Goal: Task Accomplishment & Management: Manage account settings

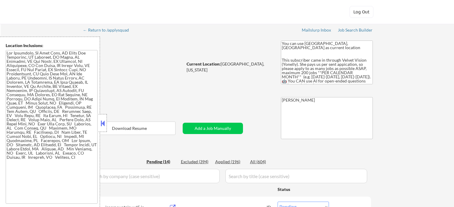
select select ""pending""
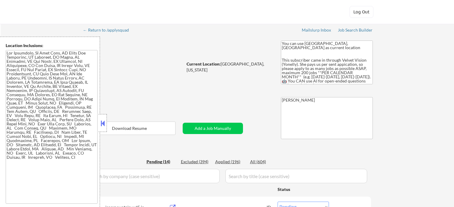
select select ""pending""
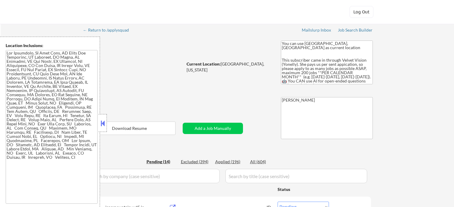
select select ""pending""
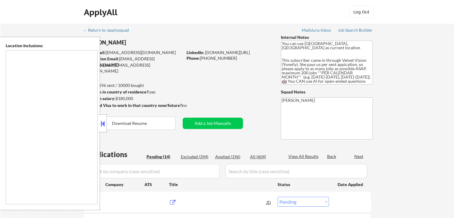
select select ""pending""
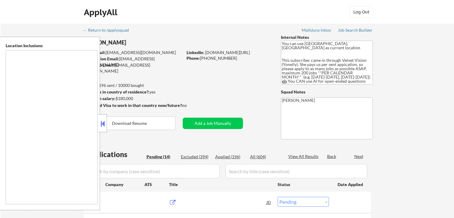
select select ""pending""
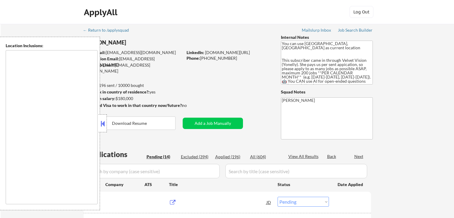
select select ""pending""
type textarea "[GEOGRAPHIC_DATA], [GEOGRAPHIC_DATA] [GEOGRAPHIC_DATA], [GEOGRAPHIC_DATA] [GEOG…"
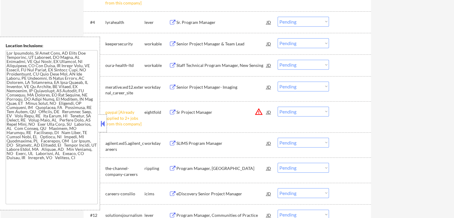
scroll to position [268, 0]
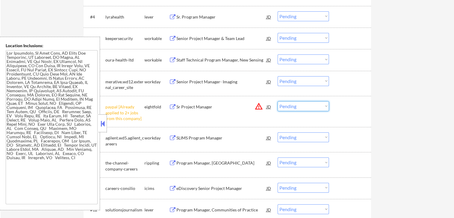
drag, startPoint x: 299, startPoint y: 106, endPoint x: 302, endPoint y: 109, distance: 4.9
click at [299, 106] on select "Choose an option... Pending Applied Excluded (Questions) Excluded (Expired) Exc…" at bounding box center [302, 106] width 51 height 10
click at [277, 101] on select "Choose an option... Pending Applied Excluded (Questions) Excluded (Expired) Exc…" at bounding box center [302, 106] width 51 height 10
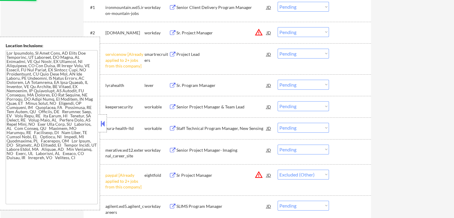
scroll to position [179, 0]
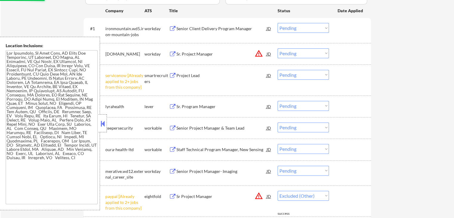
select select ""pending""
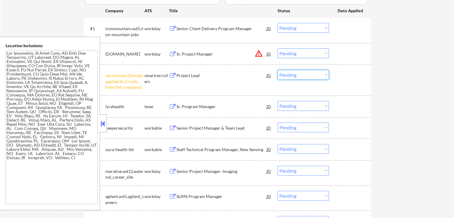
drag, startPoint x: 301, startPoint y: 74, endPoint x: 301, endPoint y: 77, distance: 3.0
click at [301, 74] on select "Choose an option... Pending Applied Excluded (Questions) Excluded (Expired) Exc…" at bounding box center [302, 75] width 51 height 10
click at [277, 70] on select "Choose an option... Pending Applied Excluded (Questions) Excluded (Expired) Exc…" at bounding box center [302, 75] width 51 height 10
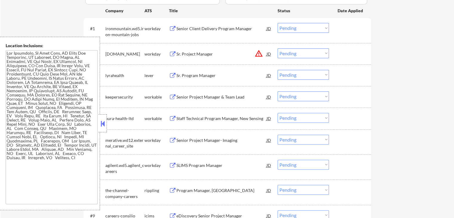
click at [191, 75] on div "Sr. Program Manager" at bounding box center [221, 75] width 90 height 6
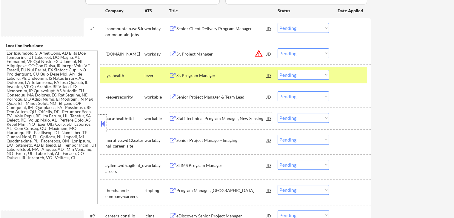
click at [183, 117] on div "Staff Technical Program Manager, New Sensing" at bounding box center [221, 118] width 90 height 6
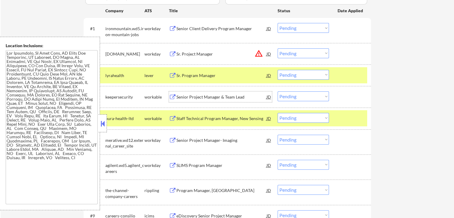
click at [188, 96] on div "Senior Project Manager & Team Lead" at bounding box center [221, 97] width 90 height 6
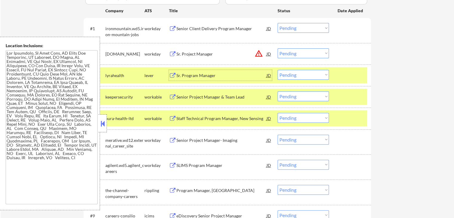
click at [190, 77] on div "Sr. Program Manager" at bounding box center [221, 75] width 90 height 6
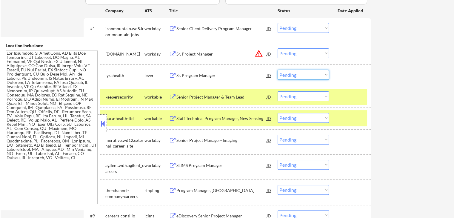
click at [300, 72] on select "Choose an option... Pending Applied Excluded (Questions) Excluded (Expired) Exc…" at bounding box center [302, 75] width 51 height 10
click at [277, 70] on select "Choose an option... Pending Applied Excluded (Questions) Excluded (Expired) Exc…" at bounding box center [302, 75] width 51 height 10
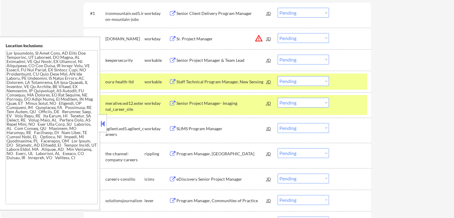
scroll to position [209, 0]
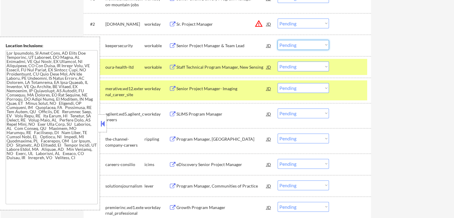
click at [303, 47] on select "Choose an option... Pending Applied Excluded (Questions) Excluded (Expired) Exc…" at bounding box center [302, 45] width 51 height 10
click at [277, 40] on select "Choose an option... Pending Applied Excluded (Questions) Excluded (Expired) Exc…" at bounding box center [302, 45] width 51 height 10
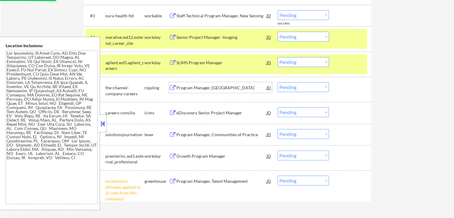
click at [187, 89] on div "Program Manager, [GEOGRAPHIC_DATA]" at bounding box center [221, 88] width 90 height 6
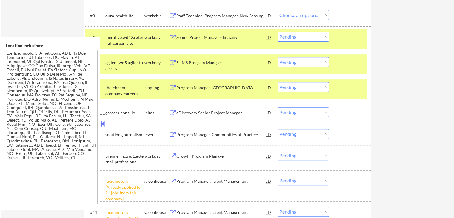
select select ""pending""
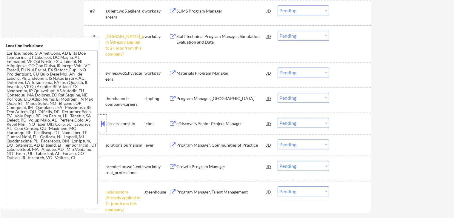
scroll to position [358, 0]
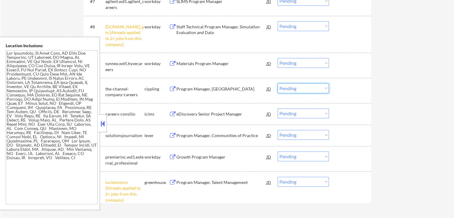
click at [301, 84] on select "Choose an option... Pending Applied Excluded (Questions) Excluded (Expired) Exc…" at bounding box center [302, 88] width 51 height 10
click at [277, 83] on select "Choose an option... Pending Applied Excluded (Questions) Excluded (Expired) Exc…" at bounding box center [302, 88] width 51 height 10
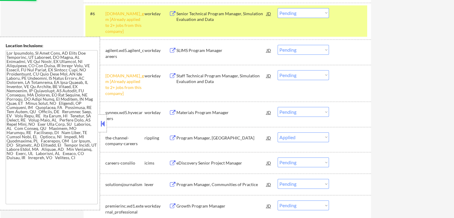
scroll to position [298, 0]
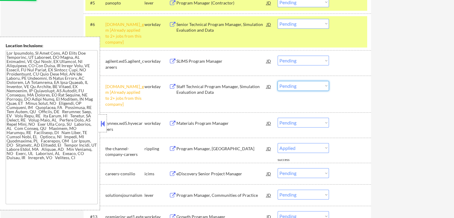
click at [293, 83] on select "Choose an option... Pending Applied Excluded (Questions) Excluded (Expired) Exc…" at bounding box center [302, 86] width 51 height 10
select select ""pending""
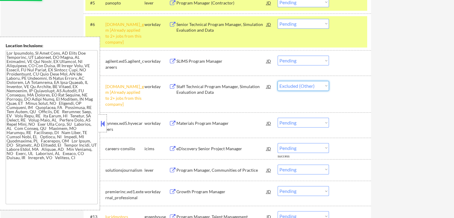
click at [277, 81] on select "Choose an option... Pending Applied Excluded (Questions) Excluded (Expired) Exc…" at bounding box center [302, 86] width 51 height 10
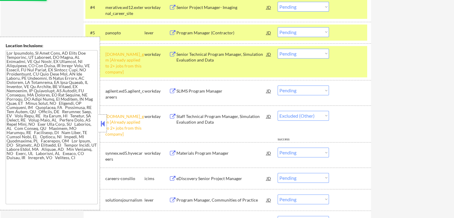
scroll to position [239, 0]
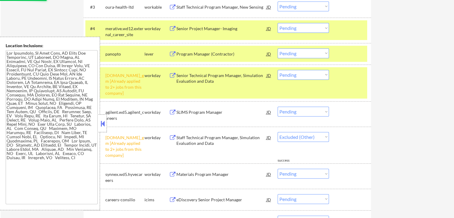
select select ""pending""
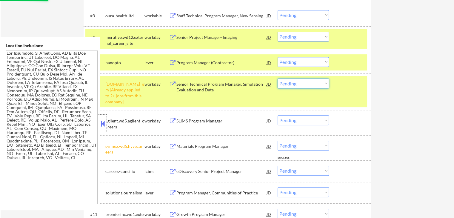
click at [299, 83] on select "Choose an option... Pending Applied Excluded (Questions) Excluded (Expired) Exc…" at bounding box center [302, 83] width 51 height 10
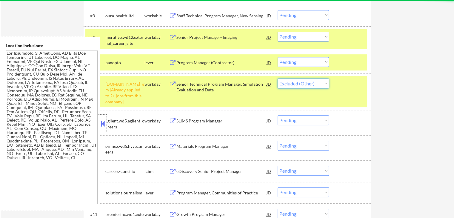
click at [277, 78] on select "Choose an option... Pending Applied Excluded (Questions) Excluded (Expired) Exc…" at bounding box center [302, 83] width 51 height 10
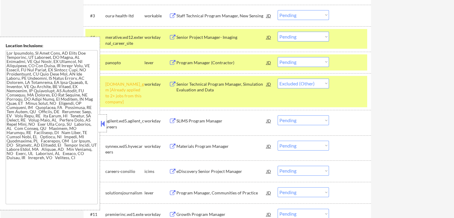
click at [387, 108] on div "← Return to /applysquad Mailslurp Inbox Job Search Builder [PERSON_NAME] User E…" at bounding box center [227, 35] width 453 height 501
select select ""pending""
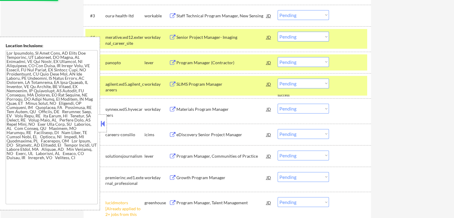
click at [195, 61] on div "Program Manager (Contractor)" at bounding box center [221, 63] width 90 height 6
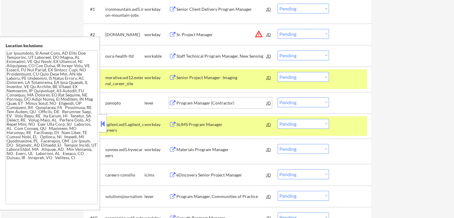
scroll to position [209, 0]
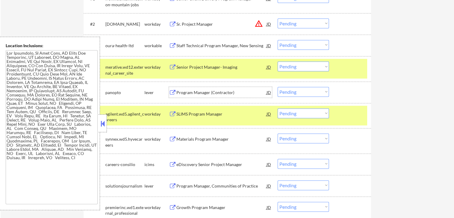
click at [228, 92] on div "Program Manager (Contractor)" at bounding box center [221, 92] width 90 height 6
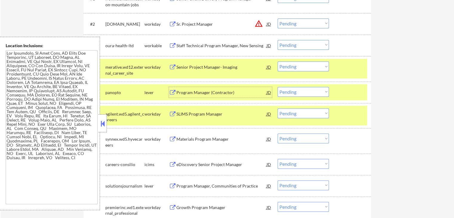
click at [295, 93] on select "Choose an option... Pending Applied Excluded (Questions) Excluded (Expired) Exc…" at bounding box center [302, 92] width 51 height 10
click at [277, 87] on select "Choose an option... Pending Applied Excluded (Questions) Excluded (Expired) Exc…" at bounding box center [302, 92] width 51 height 10
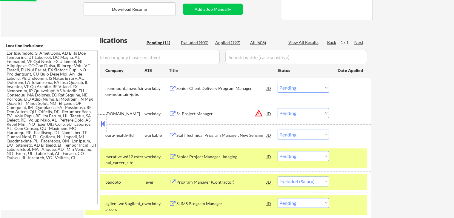
scroll to position [119, 0]
select select ""pending""
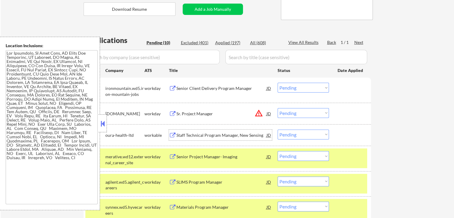
click at [190, 136] on div "Staff Technical Program Manager, New Sensing" at bounding box center [221, 135] width 90 height 6
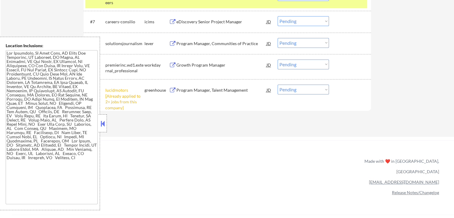
scroll to position [328, 0]
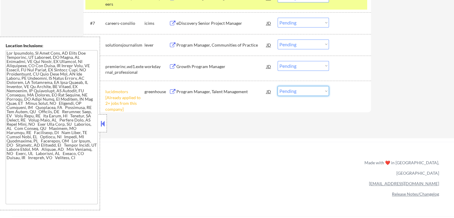
click at [309, 92] on select "Choose an option... Pending Applied Excluded (Questions) Excluded (Expired) Exc…" at bounding box center [302, 91] width 51 height 10
select select ""excluded__other_""
click at [277, 86] on select "Choose an option... Pending Applied Excluded (Questions) Excluded (Expired) Exc…" at bounding box center [302, 91] width 51 height 10
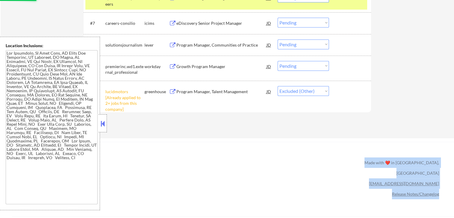
drag, startPoint x: 234, startPoint y: 149, endPoint x: 220, endPoint y: 129, distance: 24.4
click at [234, 148] on div "ApplyAll Refer & earn free applications 👯‍♀️ Buy ApplyAll as a gift 🎁 About App…" at bounding box center [227, 193] width 454 height 95
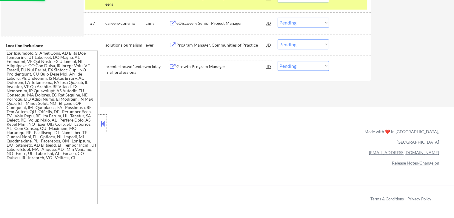
click at [177, 67] on div "Growth Program Manager" at bounding box center [221, 67] width 90 height 6
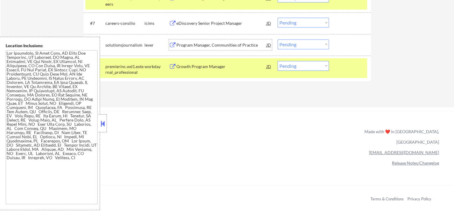
click at [184, 45] on div "Program Manager, Communities of Practice" at bounding box center [221, 45] width 90 height 6
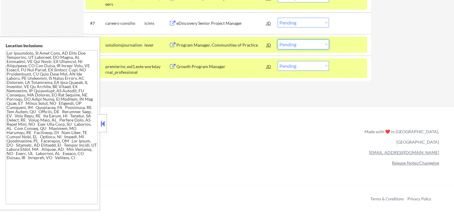
click at [306, 47] on select "Choose an option... Pending Applied Excluded (Questions) Excluded (Expired) Exc…" at bounding box center [302, 44] width 51 height 10
click at [277, 39] on select "Choose an option... Pending Applied Excluded (Questions) Excluded (Expired) Exc…" at bounding box center [302, 44] width 51 height 10
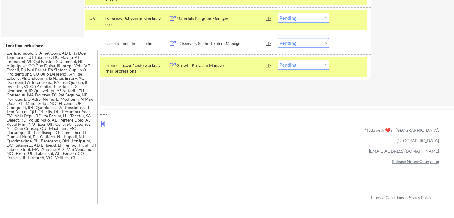
scroll to position [298, 0]
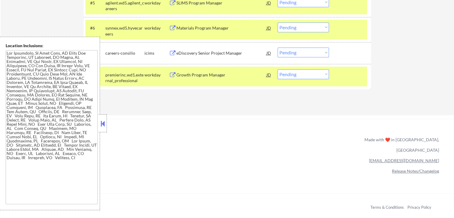
click at [299, 74] on select "Choose an option... Pending Applied Excluded (Questions) Excluded (Expired) Exc…" at bounding box center [302, 74] width 51 height 10
select select ""excluded__expired_""
click at [277, 69] on select "Choose an option... Pending Applied Excluded (Questions) Excluded (Expired) Exc…" at bounding box center [302, 74] width 51 height 10
click at [179, 32] on div "Materials Program Manager" at bounding box center [221, 27] width 90 height 11
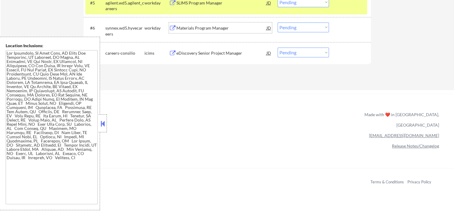
click at [193, 49] on div "eDiscovery Senior Project Manager" at bounding box center [221, 52] width 90 height 11
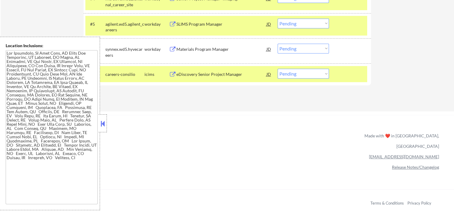
scroll to position [268, 0]
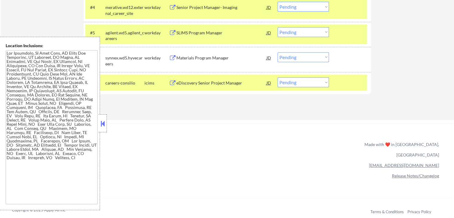
click at [301, 84] on select "Choose an option... Pending Applied Excluded (Questions) Excluded (Expired) Exc…" at bounding box center [302, 82] width 51 height 10
select select ""excluded__salary_""
click at [277, 77] on select "Choose an option... Pending Applied Excluded (Questions) Excluded (Expired) Exc…" at bounding box center [302, 82] width 51 height 10
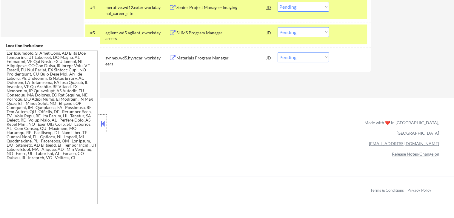
click at [313, 56] on select "Choose an option... Pending Applied Excluded (Questions) Excluded (Expired) Exc…" at bounding box center [302, 57] width 51 height 10
select select ""excluded""
click at [277, 52] on select "Choose an option... Pending Applied Excluded (Questions) Excluded (Expired) Exc…" at bounding box center [302, 57] width 51 height 10
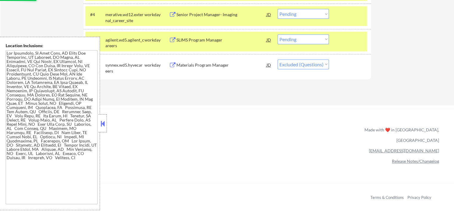
scroll to position [239, 0]
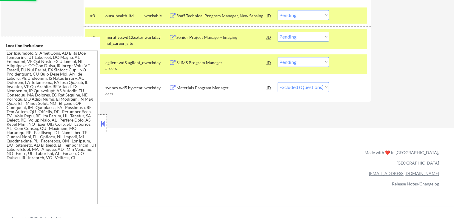
click at [200, 61] on div "SLIMS Program Manager" at bounding box center [221, 63] width 90 height 6
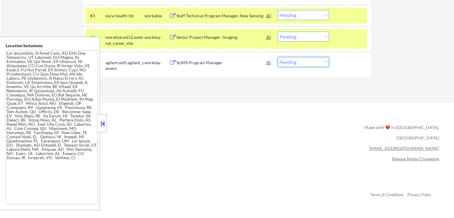
click at [297, 62] on select "Choose an option... Pending Applied Excluded (Questions) Excluded (Expired) Exc…" at bounding box center [302, 62] width 51 height 10
select select ""excluded__salary_""
click at [277, 57] on select "Choose an option... Pending Applied Excluded (Questions) Excluded (Expired) Exc…" at bounding box center [302, 62] width 51 height 10
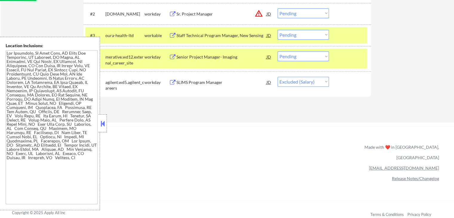
scroll to position [209, 0]
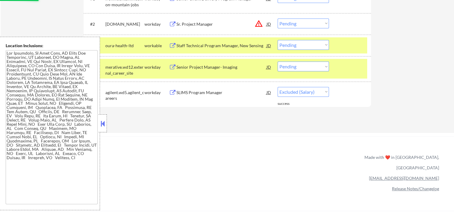
click at [191, 67] on div "Senior Project Manager- Imaging" at bounding box center [221, 67] width 90 height 6
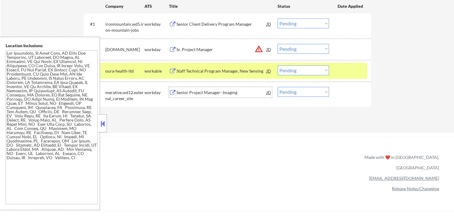
scroll to position [149, 0]
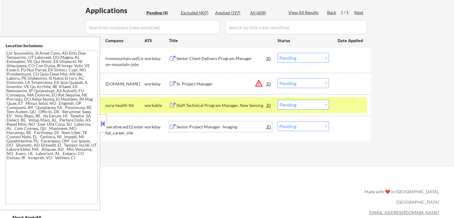
click at [179, 57] on div "Senior Client Delivery Program Manager" at bounding box center [221, 58] width 90 height 6
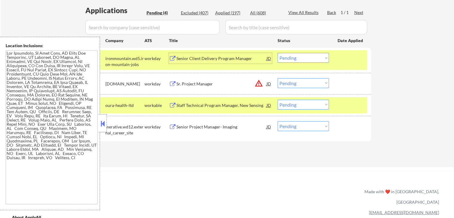
click at [302, 59] on select "Choose an option... Pending Applied Excluded (Questions) Excluded (Expired) Exc…" at bounding box center [302, 58] width 51 height 10
click at [277, 53] on select "Choose an option... Pending Applied Excluded (Questions) Excluded (Expired) Exc…" at bounding box center [302, 58] width 51 height 10
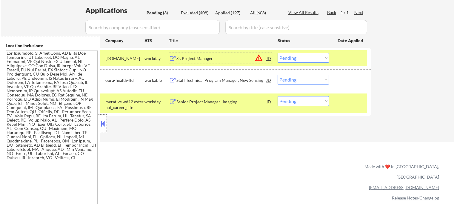
click at [192, 59] on div "Sr. Project Manager" at bounding box center [221, 58] width 90 height 6
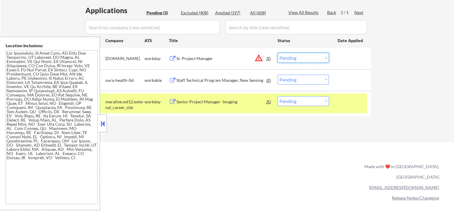
click at [311, 55] on select "Choose an option... Pending Applied Excluded (Questions) Excluded (Expired) Exc…" at bounding box center [302, 58] width 51 height 10
click at [277, 53] on select "Choose an option... Pending Applied Excluded (Questions) Excluded (Expired) Exc…" at bounding box center [302, 58] width 51 height 10
select select ""pending""
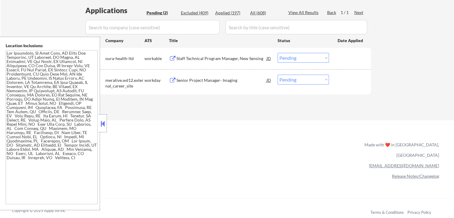
click at [295, 80] on select "Choose an option... Pending Applied Excluded (Questions) Excluded (Expired) Exc…" at bounding box center [302, 80] width 51 height 10
select select ""applied""
click at [277, 75] on select "Choose an option... Pending Applied Excluded (Questions) Excluded (Expired) Exc…" at bounding box center [302, 80] width 51 height 10
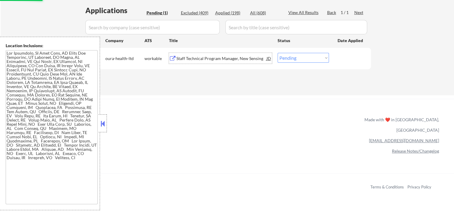
click at [209, 57] on div "Staff Technical Program Manager, New Sensing" at bounding box center [221, 58] width 90 height 6
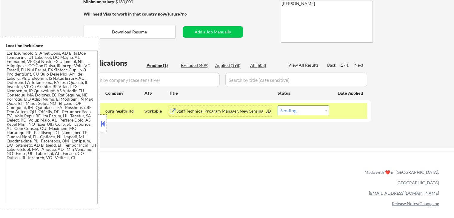
scroll to position [60, 0]
